Goal: Submit feedback/report problem: Submit feedback/report problem

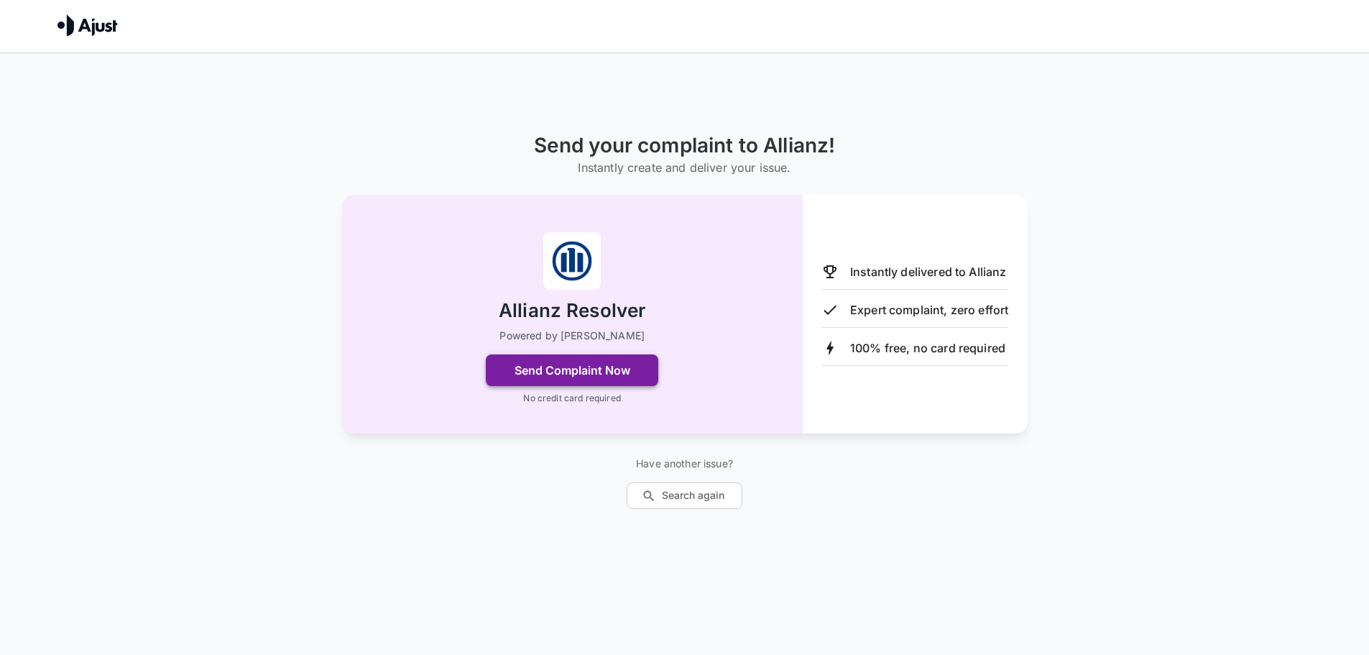
click at [614, 359] on button "Send Complaint Now" at bounding box center [572, 370] width 173 height 32
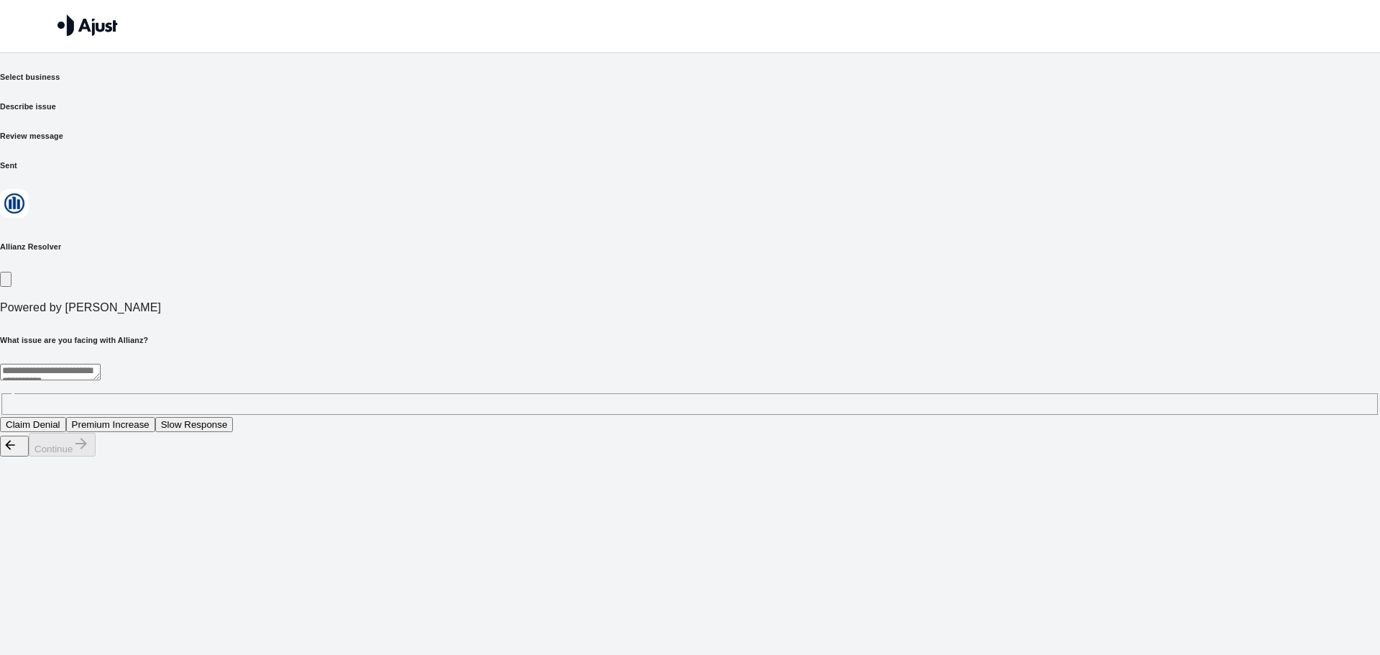
click at [234, 417] on button "Slow Response" at bounding box center [194, 424] width 78 height 15
click at [96, 456] on button "Continue" at bounding box center [62, 445] width 67 height 24
click at [140, 417] on button "Delayed response to my claim" at bounding box center [70, 424] width 140 height 15
click at [96, 456] on button "Continue" at bounding box center [62, 445] width 67 height 24
drag, startPoint x: 518, startPoint y: 277, endPoint x: 536, endPoint y: 292, distance: 23.6
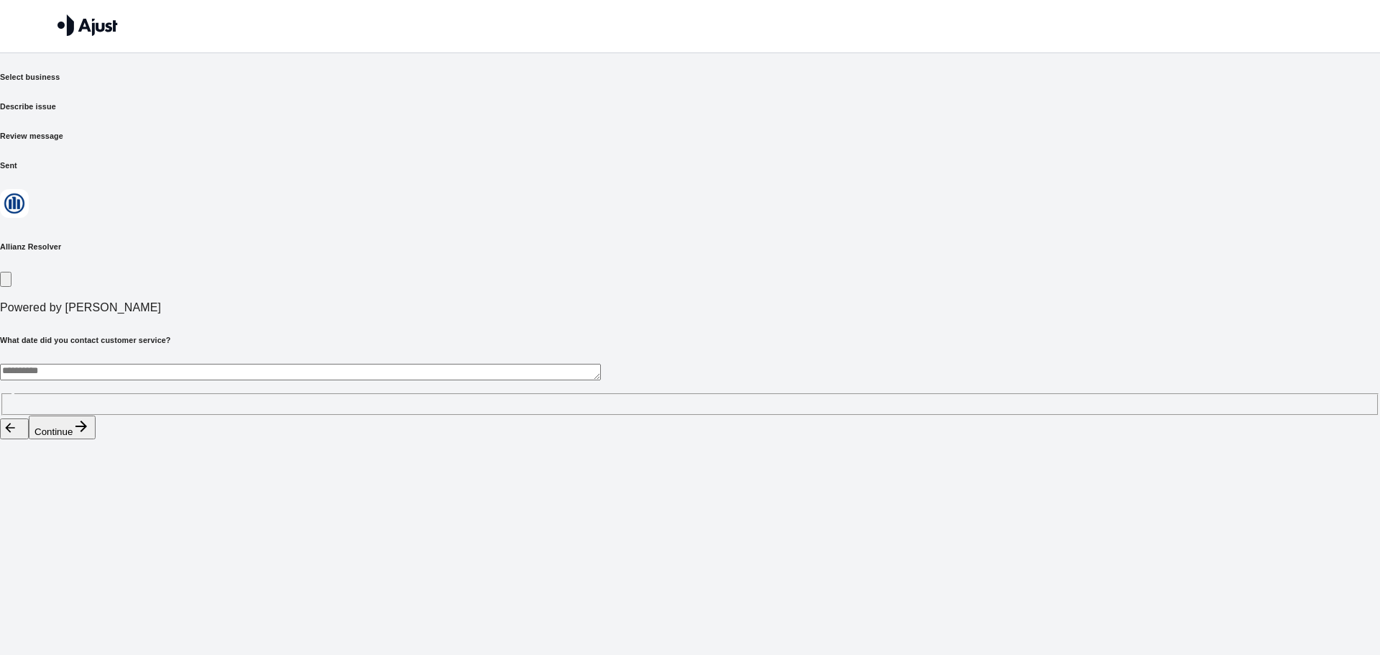
click at [518, 364] on textarea at bounding box center [300, 372] width 601 height 17
paste textarea "**********"
type textarea "**********"
click at [96, 439] on button "Continue" at bounding box center [62, 427] width 67 height 24
click at [101, 417] on button "Faster response time" at bounding box center [50, 424] width 101 height 15
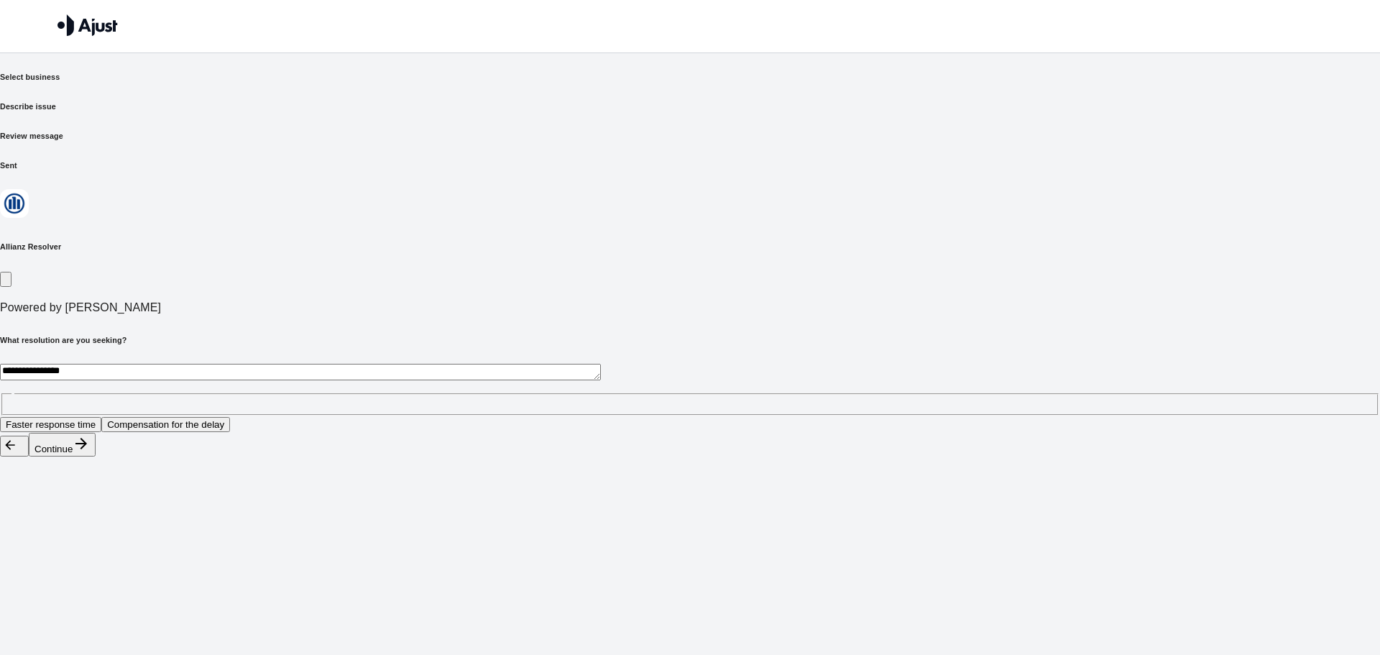
click at [96, 456] on button "Continue" at bounding box center [62, 445] width 67 height 24
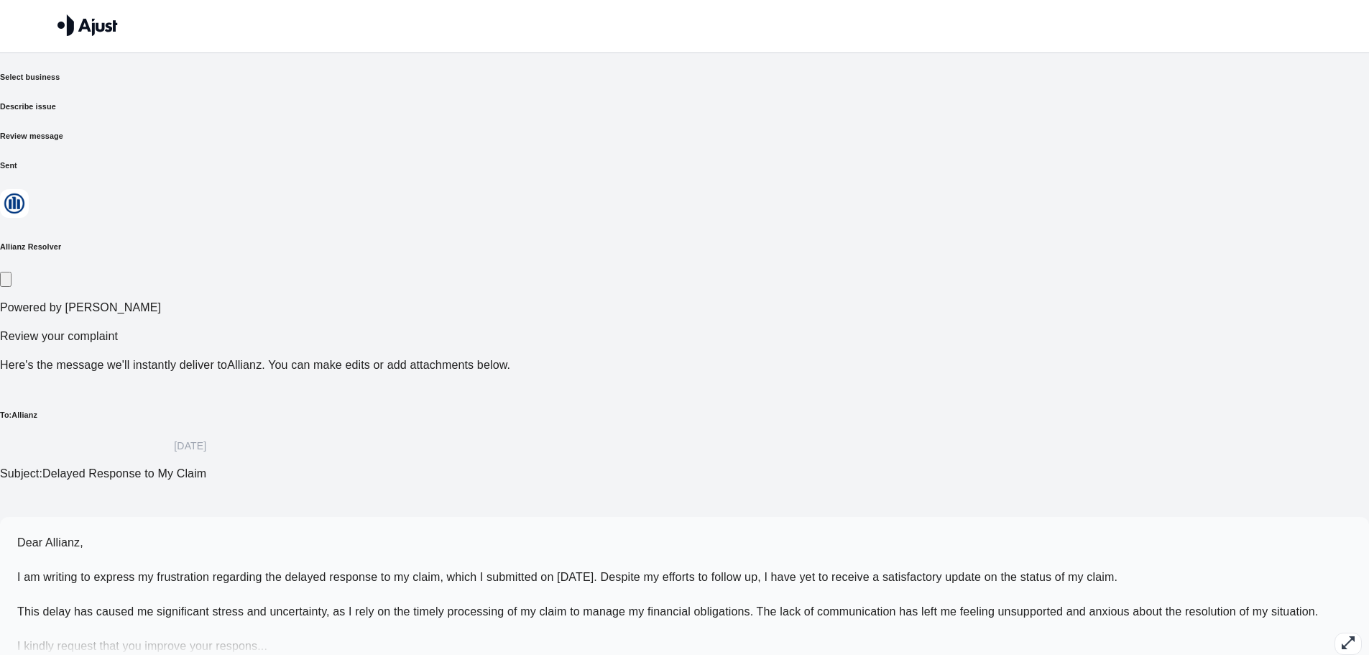
scroll to position [1, 0]
click at [1340, 633] on icon "button" at bounding box center [1348, 641] width 17 height 17
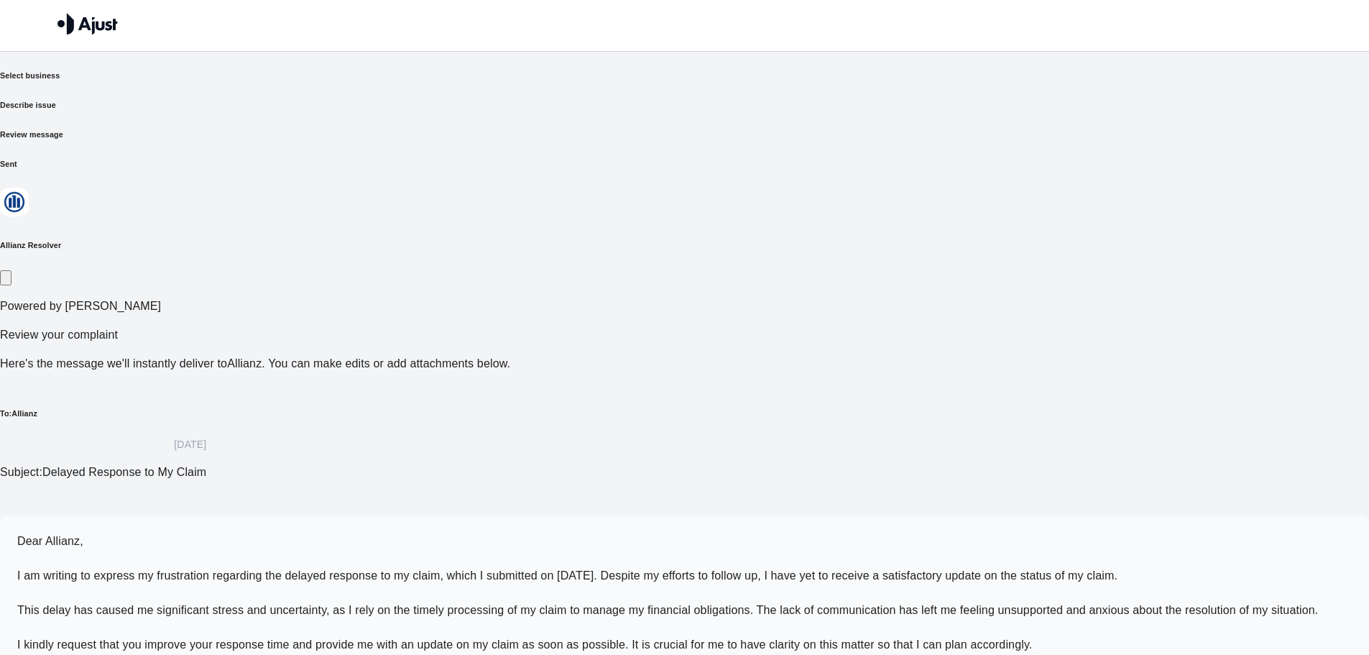
scroll to position [70, 0]
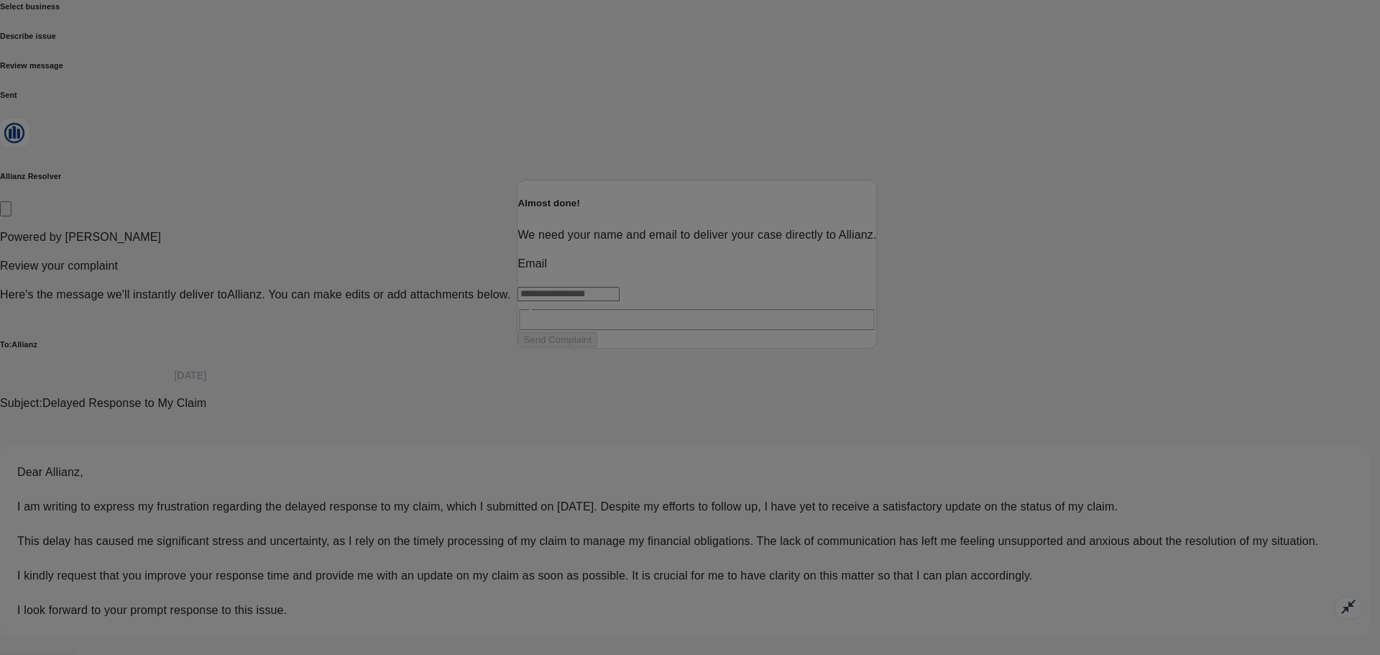
click at [620, 301] on input "text" at bounding box center [569, 294] width 102 height 14
